Goal: Information Seeking & Learning: Learn about a topic

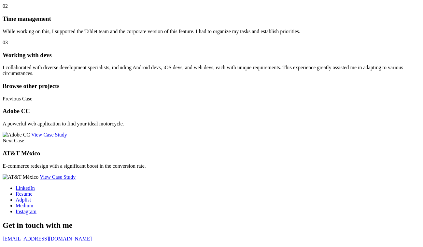
scroll to position [2498, 0]
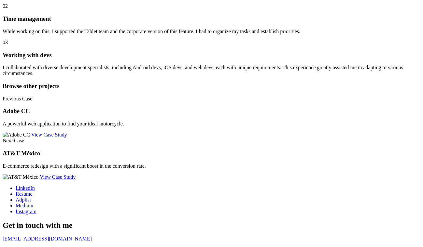
scroll to position [2434, 0]
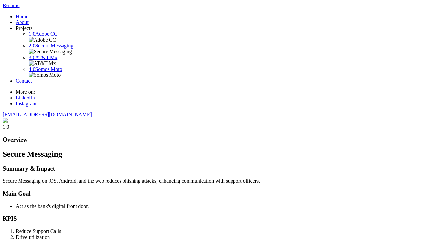
scroll to position [2434, 0]
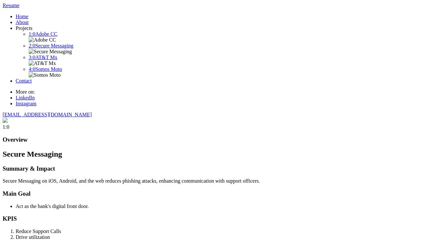
scroll to position [2434, 0]
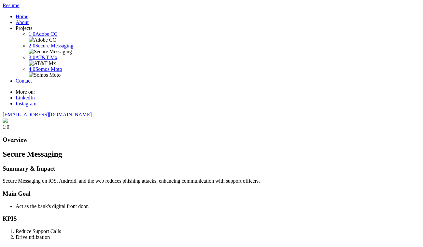
scroll to position [2434, 0]
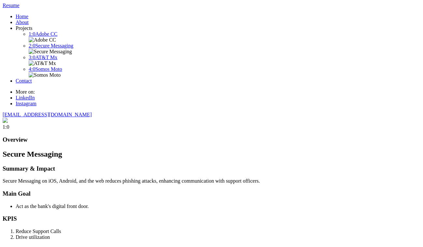
scroll to position [2434, 0]
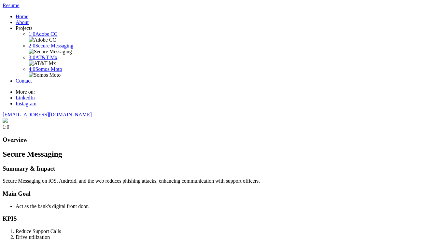
scroll to position [2492, 0]
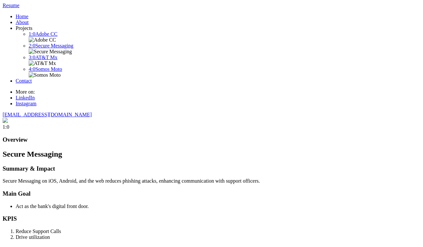
scroll to position [2468, 0]
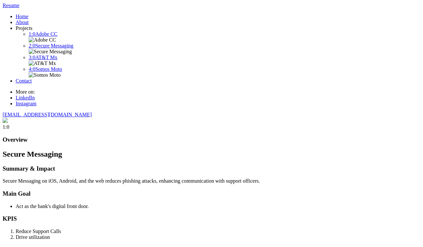
scroll to position [2489, 0]
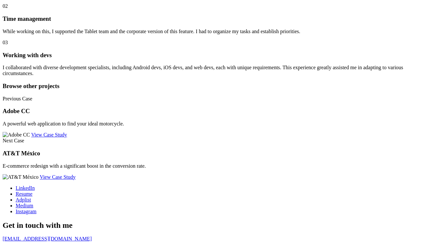
scroll to position [2467, 0]
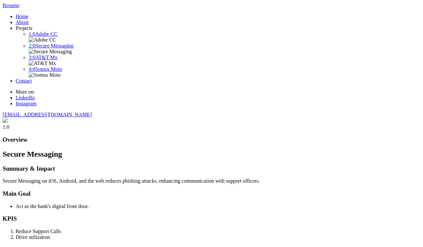
scroll to position [2467, 0]
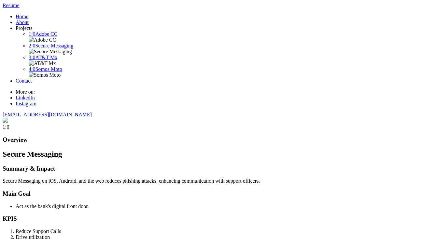
scroll to position [2467, 0]
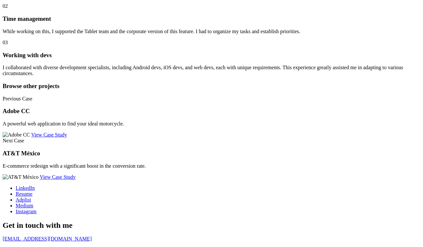
scroll to position [2501, 0]
drag, startPoint x: 163, startPoint y: 140, endPoint x: 115, endPoint y: 142, distance: 48.2
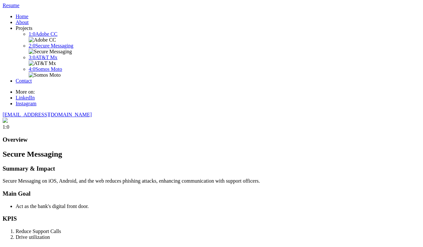
scroll to position [2487, 0]
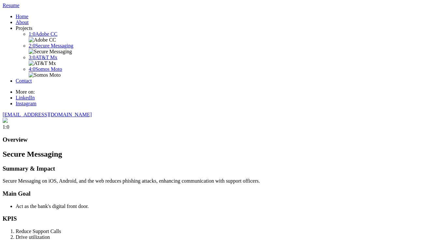
scroll to position [2487, 0]
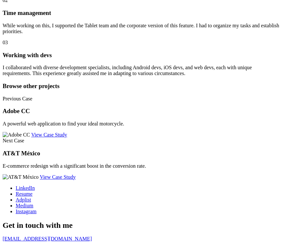
scroll to position [3248, 0]
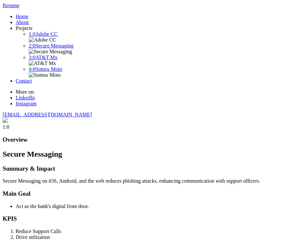
scroll to position [3248, 0]
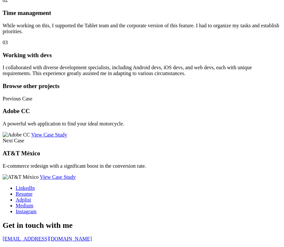
scroll to position [3257, 0]
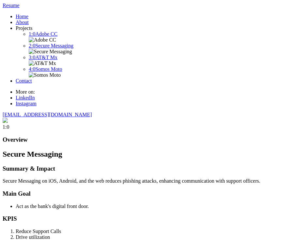
scroll to position [3257, 0]
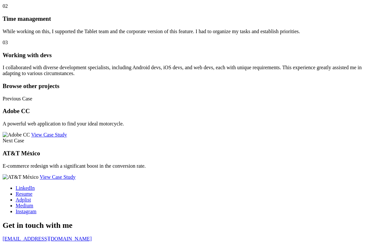
scroll to position [2425, 0]
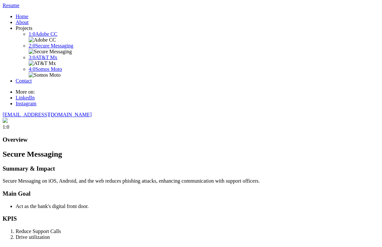
scroll to position [2425, 0]
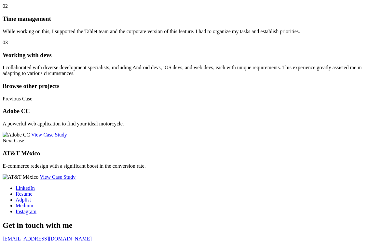
scroll to position [2466, 110]
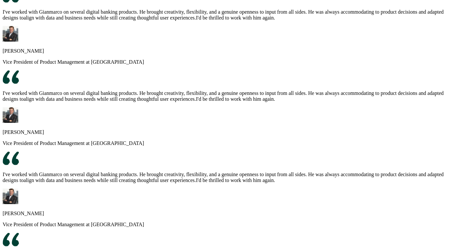
scroll to position [1596, 0]
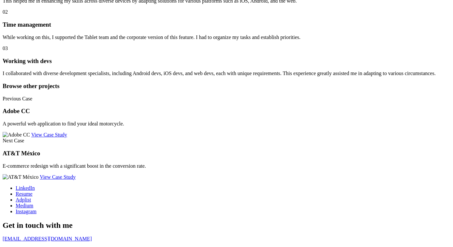
scroll to position [2383, 0]
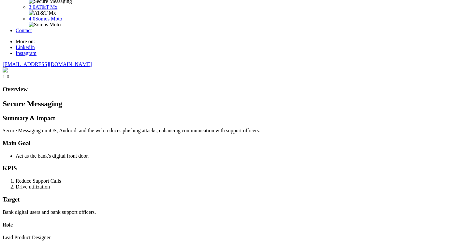
scroll to position [0, 0]
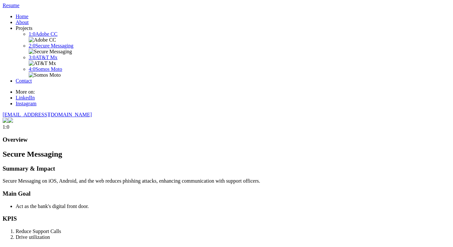
click at [13, 118] on img at bounding box center [10, 120] width 5 height 5
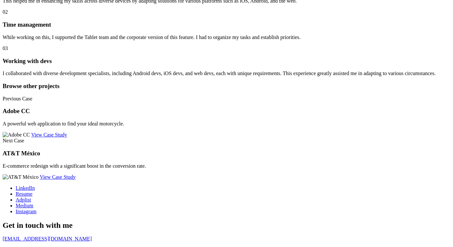
scroll to position [2481, 0]
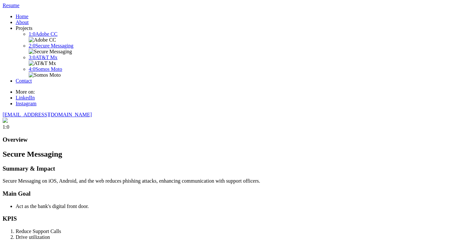
scroll to position [2572, 0]
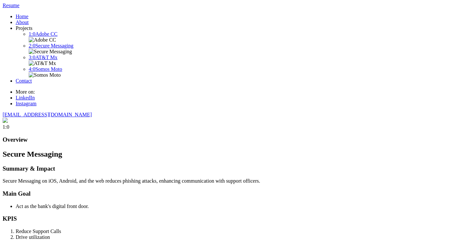
scroll to position [2542, 0]
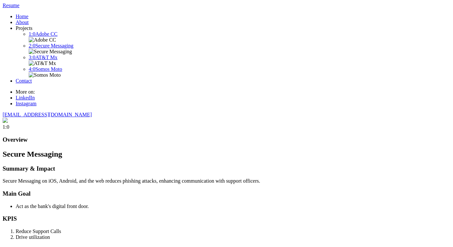
scroll to position [2631, 0]
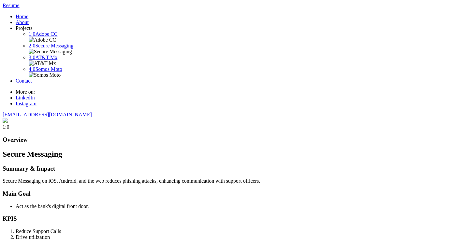
scroll to position [2505, 0]
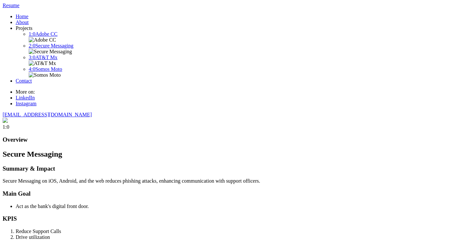
scroll to position [2505, 0]
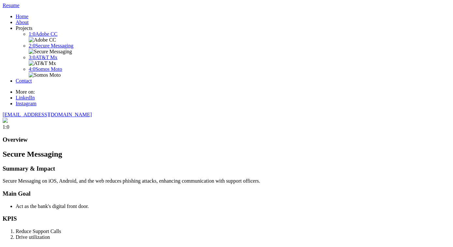
scroll to position [2568, 0]
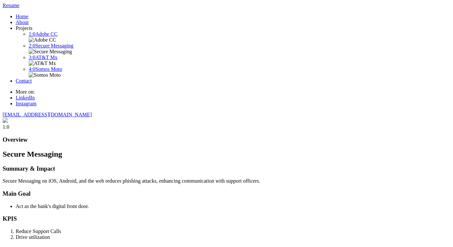
scroll to position [2623, 0]
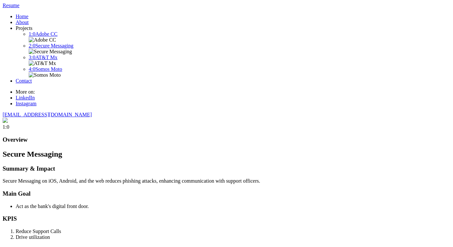
scroll to position [2597, 0]
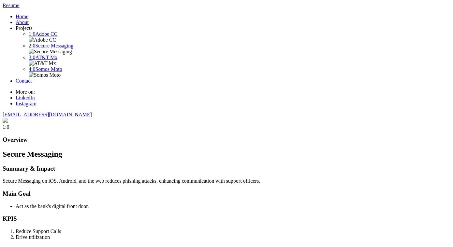
scroll to position [2565, 0]
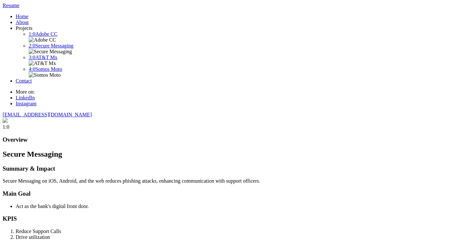
scroll to position [2549, 0]
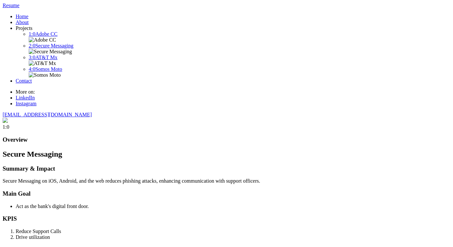
scroll to position [2519, 0]
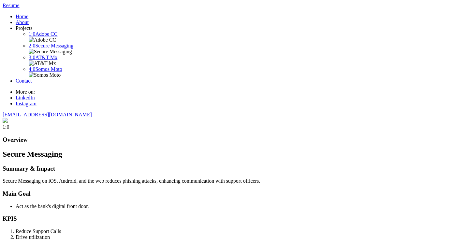
scroll to position [2519, 0]
